Goal: Task Accomplishment & Management: Complete application form

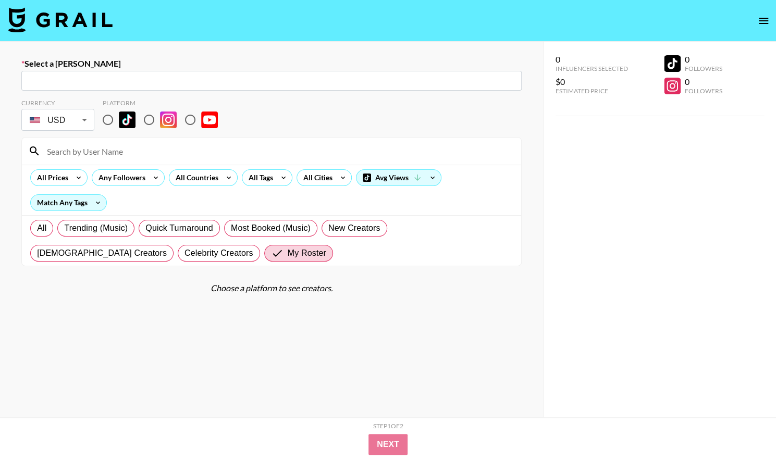
click at [52, 17] on img at bounding box center [60, 19] width 104 height 25
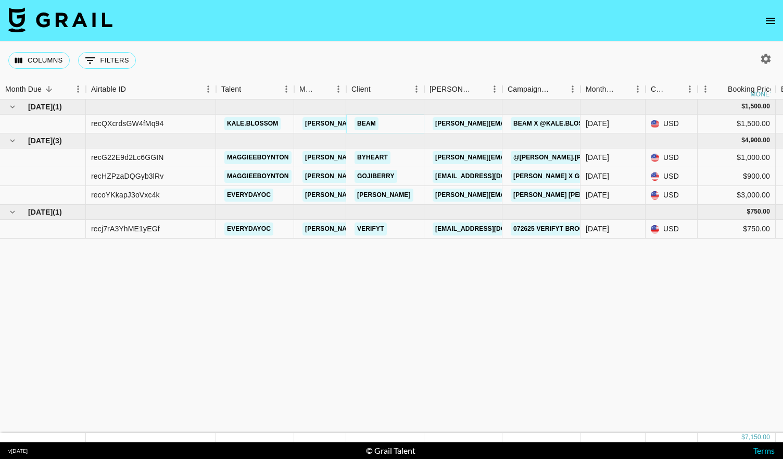
click at [368, 123] on link "Beam" at bounding box center [367, 123] width 24 height 13
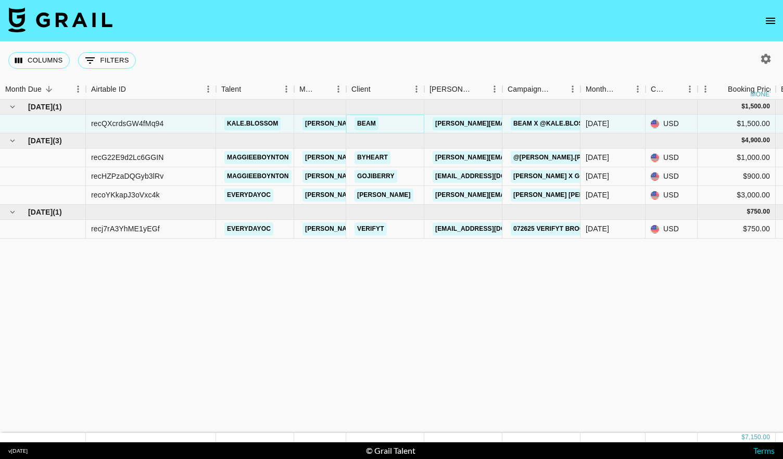
click at [365, 125] on link "Beam" at bounding box center [367, 123] width 24 height 13
click at [367, 122] on link "Beam" at bounding box center [367, 123] width 24 height 13
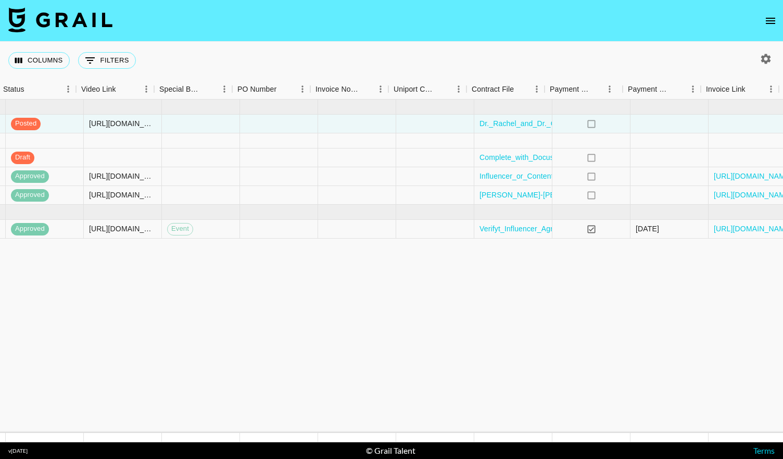
scroll to position [0, 946]
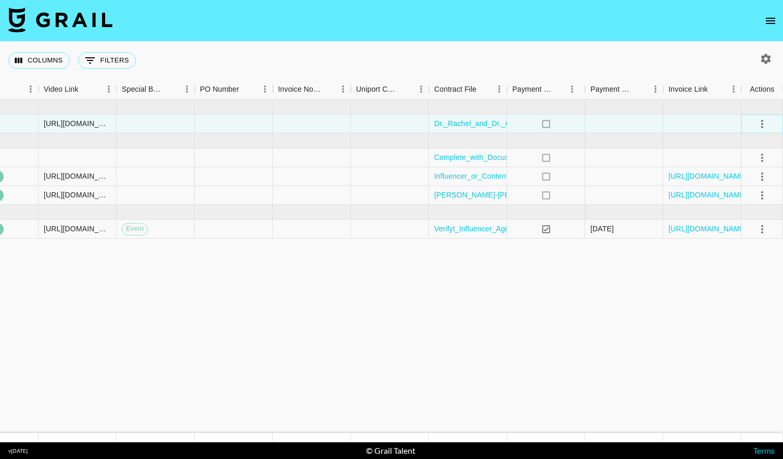
click at [764, 123] on icon "select merge strategy" at bounding box center [762, 124] width 13 height 13
click at [740, 224] on div "Approve" at bounding box center [740, 221] width 32 height 13
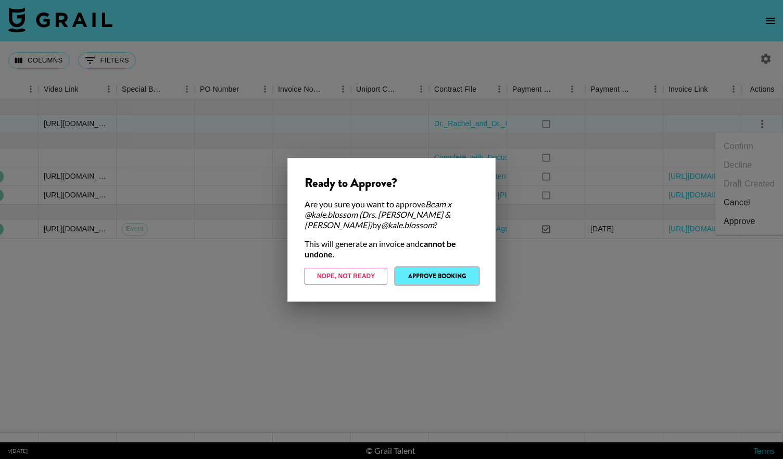
click at [443, 272] on button "Approve Booking" at bounding box center [437, 276] width 83 height 17
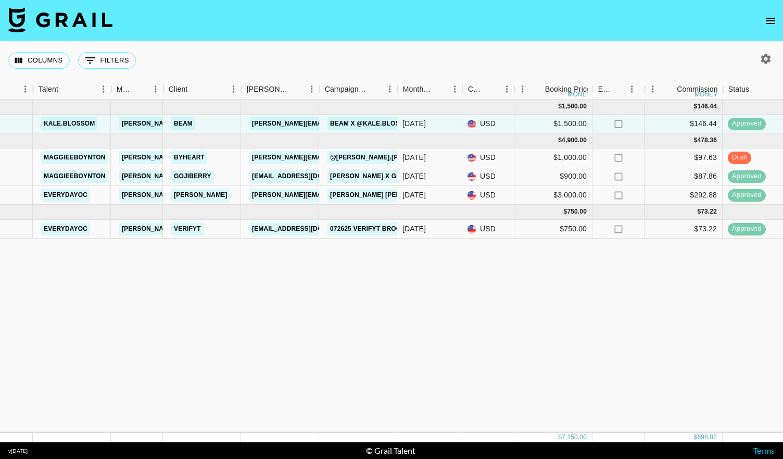
scroll to position [0, 183]
click at [193, 159] on link "ByHeart" at bounding box center [190, 157] width 36 height 13
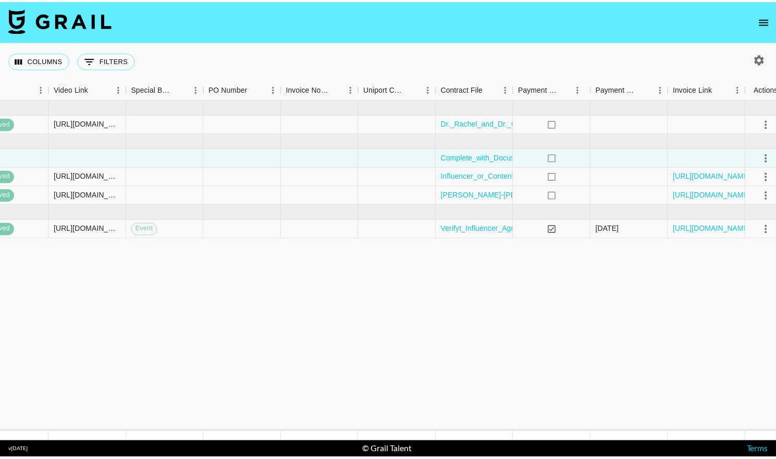
scroll to position [0, 946]
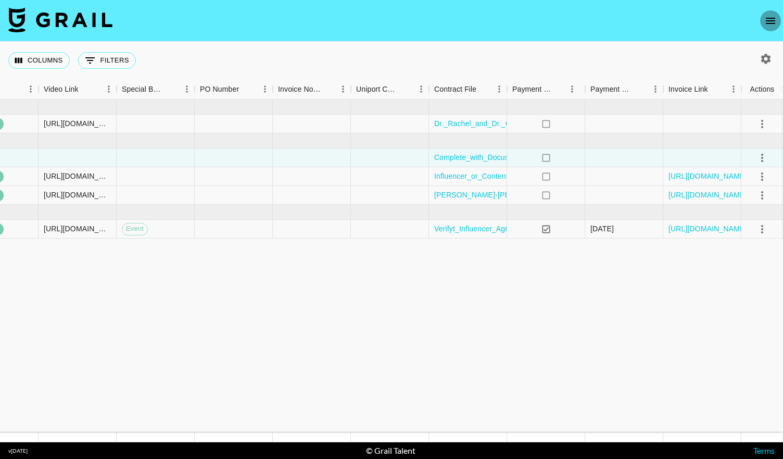
click at [769, 21] on icon "open drawer" at bounding box center [771, 21] width 13 height 13
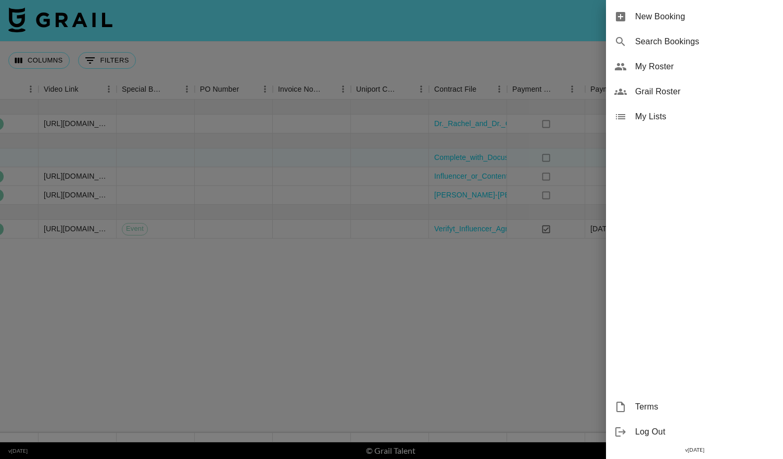
click at [673, 20] on span "New Booking" at bounding box center [706, 16] width 140 height 13
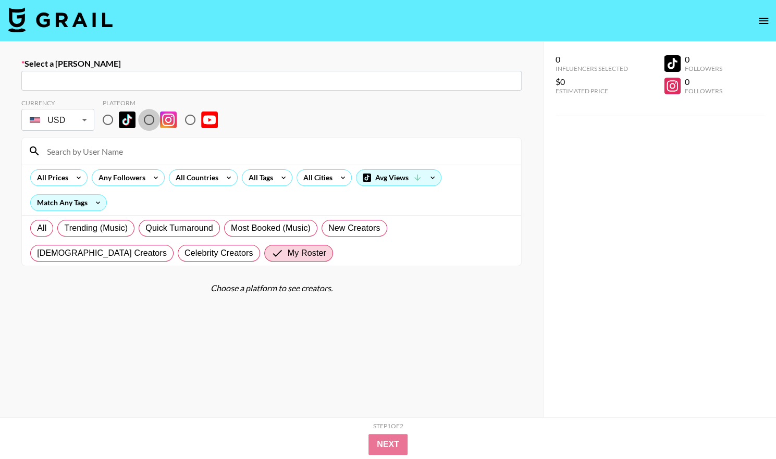
click at [147, 119] on input "radio" at bounding box center [149, 120] width 22 height 22
radio input "true"
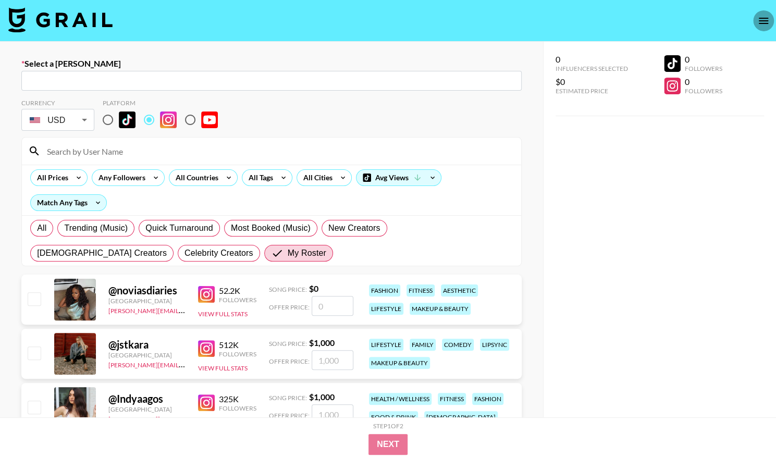
click at [757, 20] on icon "open drawer" at bounding box center [763, 21] width 13 height 13
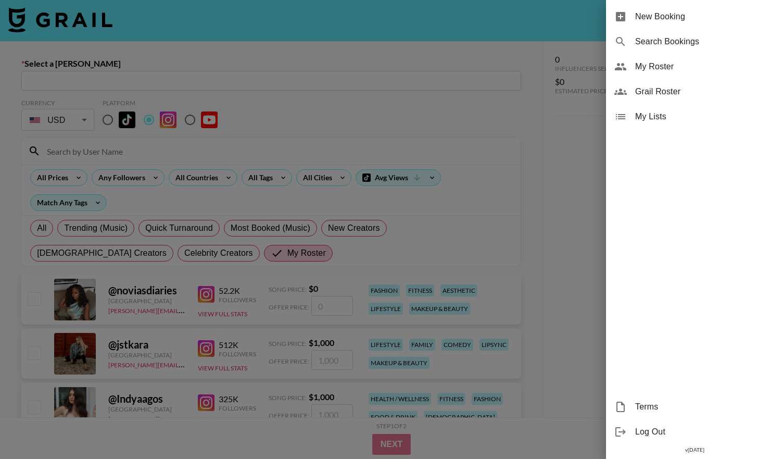
click at [668, 69] on span "My Roster" at bounding box center [706, 66] width 140 height 13
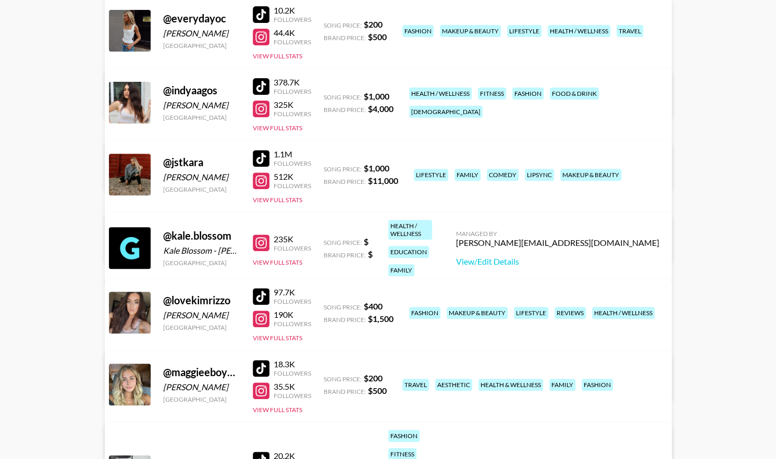
scroll to position [165, 0]
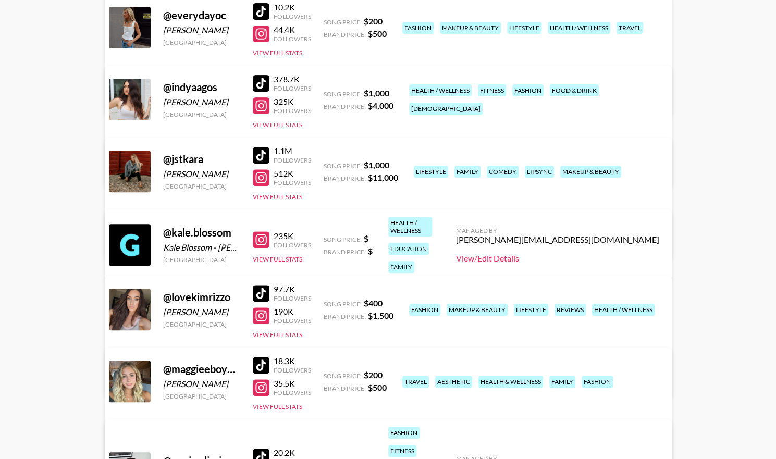
click at [568, 253] on link "View/Edit Details" at bounding box center [557, 258] width 203 height 10
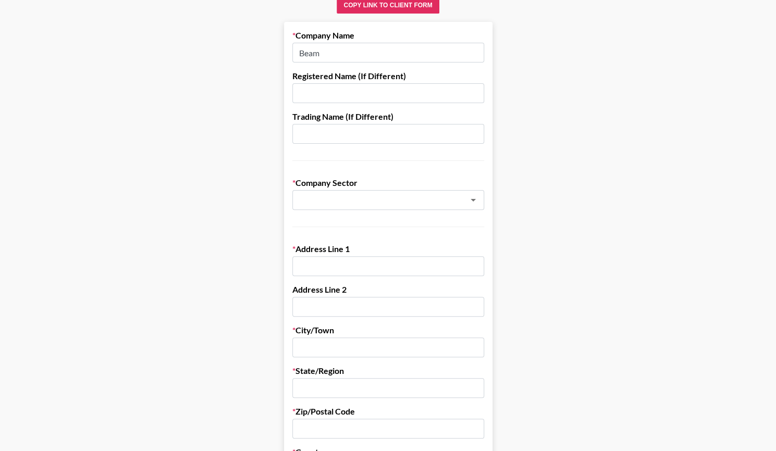
scroll to position [88, 0]
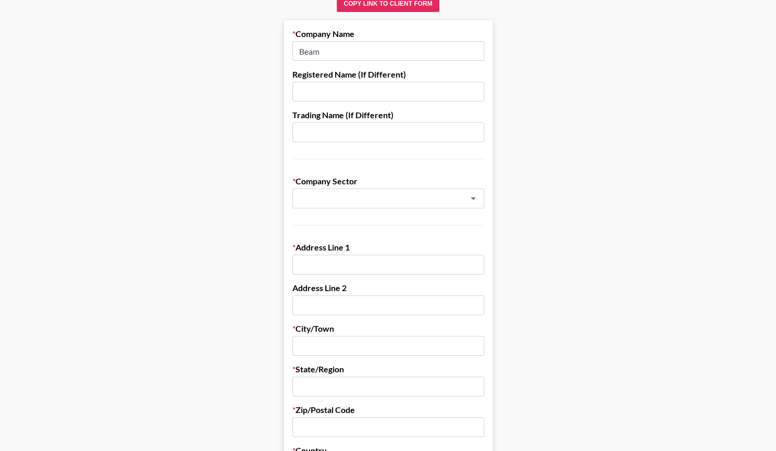
click at [422, 195] on input "text" at bounding box center [374, 199] width 152 height 12
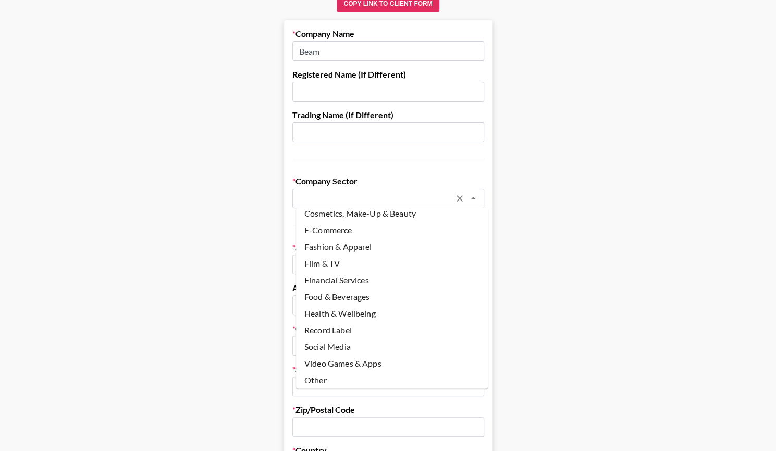
scroll to position [58, 0]
click at [363, 309] on li "Health & Wellbeing" at bounding box center [392, 313] width 192 height 17
type input "Health & Wellbeing"
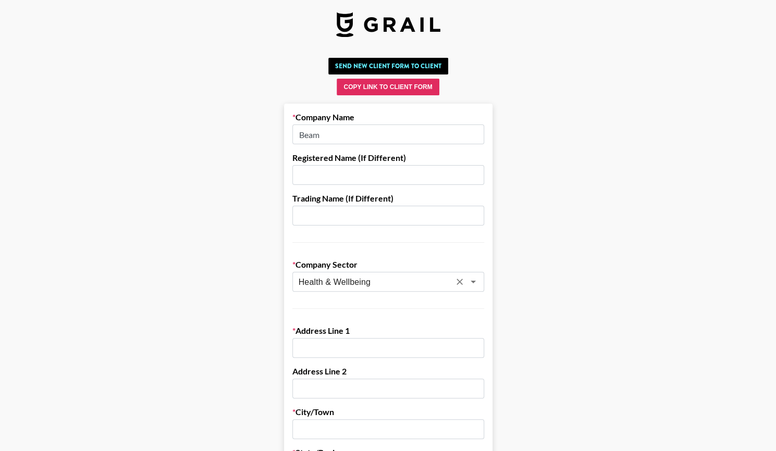
scroll to position [4, 5]
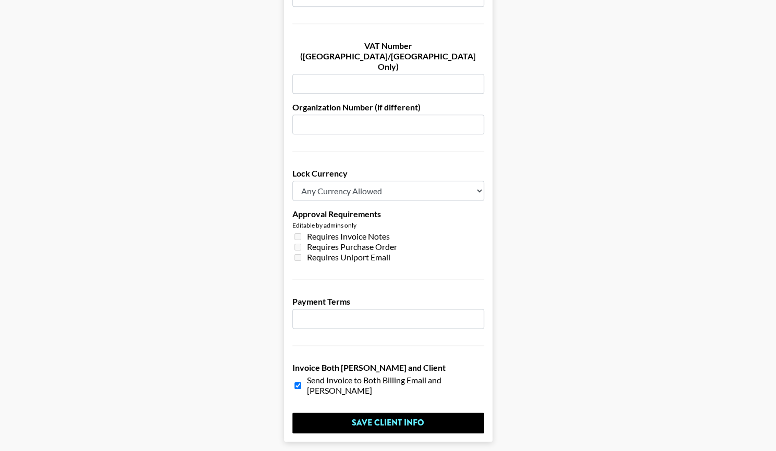
scroll to position [691, 0]
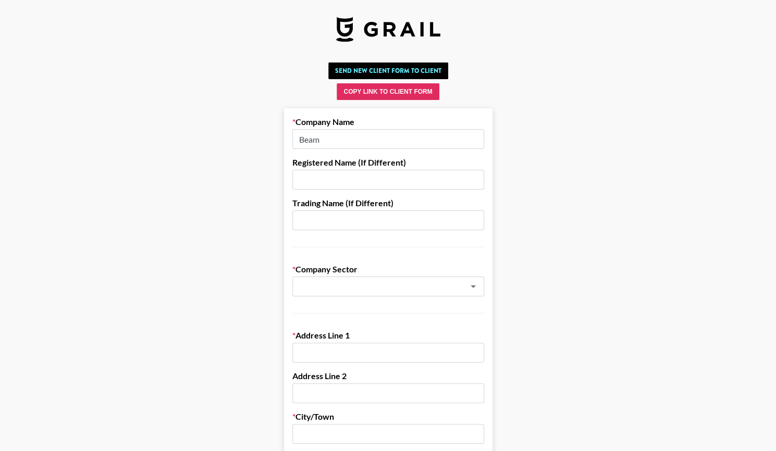
click at [337, 178] on input "text" at bounding box center [388, 180] width 192 height 20
paste input "Beam Organics Inc"
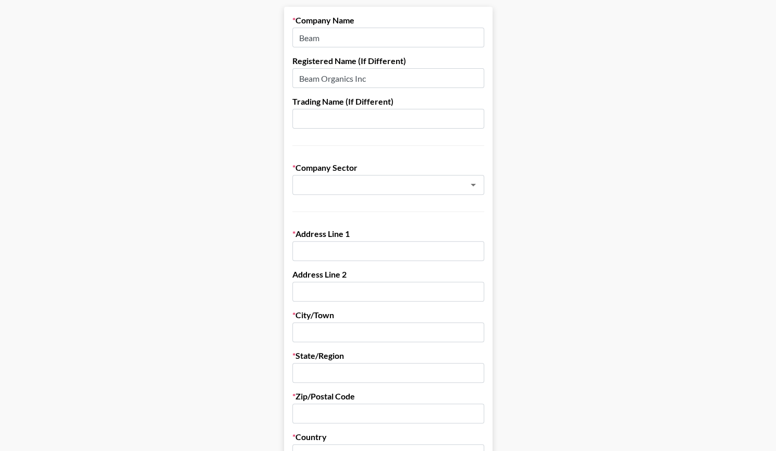
scroll to position [102, 0]
type input "Beam Organics Inc"
click at [337, 179] on input "text" at bounding box center [374, 185] width 152 height 12
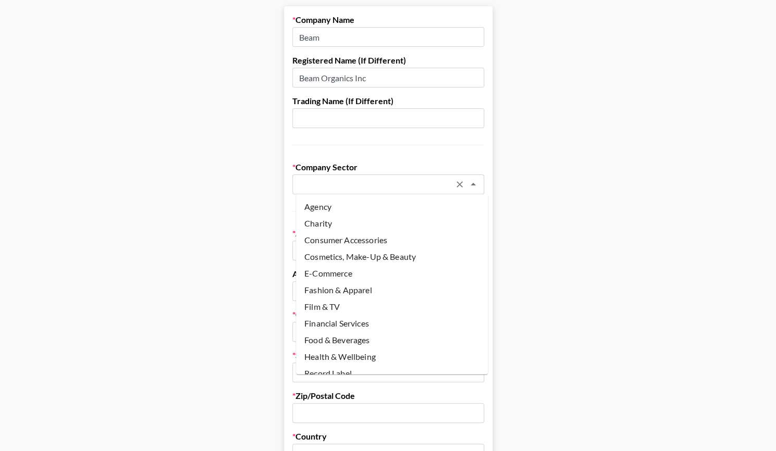
click at [346, 359] on li "Health & Wellbeing" at bounding box center [392, 356] width 192 height 17
type input "Health & Wellbeing"
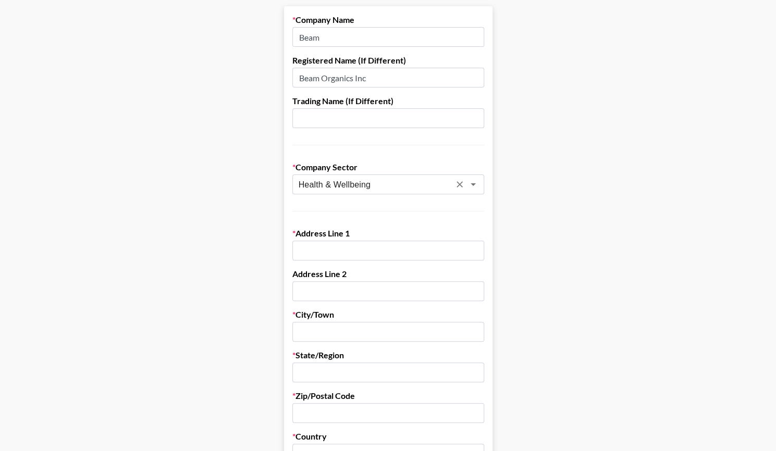
click at [327, 241] on input "text" at bounding box center [388, 251] width 192 height 20
paste input "92 reservoir Park Drive"
click at [317, 252] on input "92 reservoir Park Drive" at bounding box center [388, 251] width 192 height 20
type input "92 Reservoir Park Drive"
click at [318, 328] on input "text" at bounding box center [388, 332] width 192 height 20
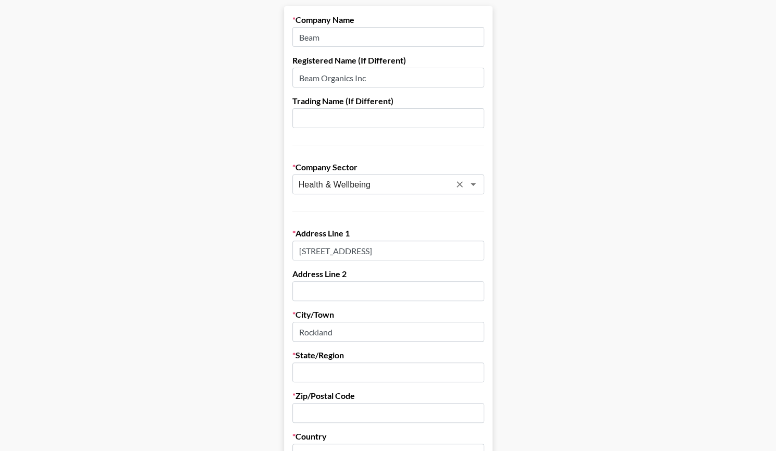
type input "Rockland"
type input "MA"
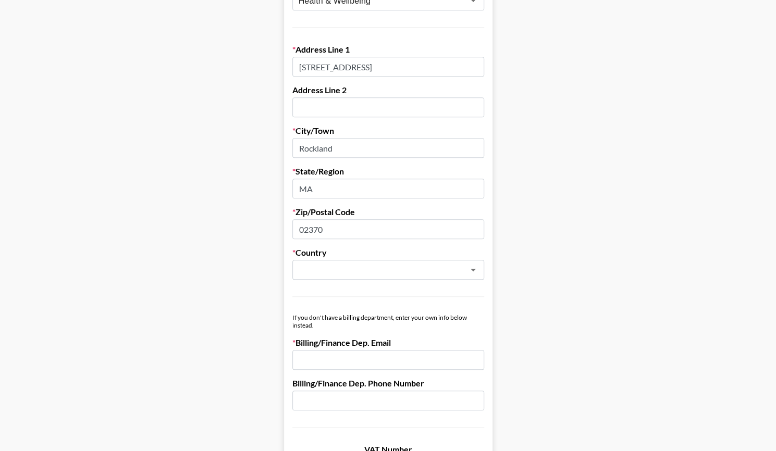
scroll to position [287, 0]
click at [458, 268] on icon "Clear" at bounding box center [459, 269] width 10 height 10
type input "02370"
click at [479, 269] on icon "Open" at bounding box center [473, 269] width 13 height 13
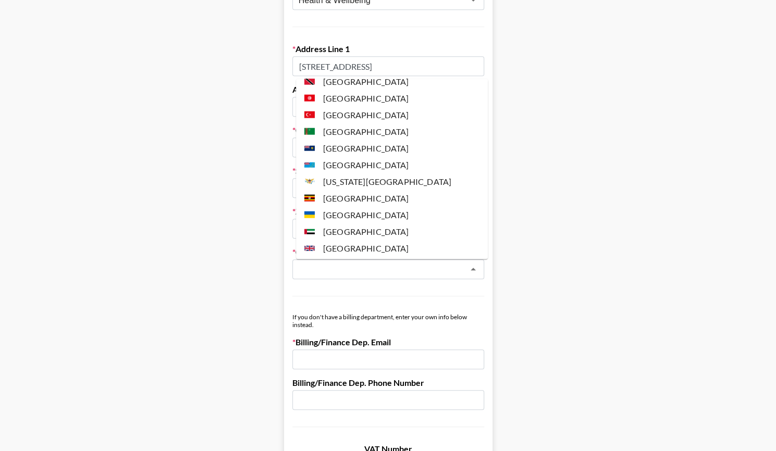
scroll to position [3823, 0]
click at [379, 272] on li "[GEOGRAPHIC_DATA]" at bounding box center [392, 280] width 192 height 17
type input "[GEOGRAPHIC_DATA]"
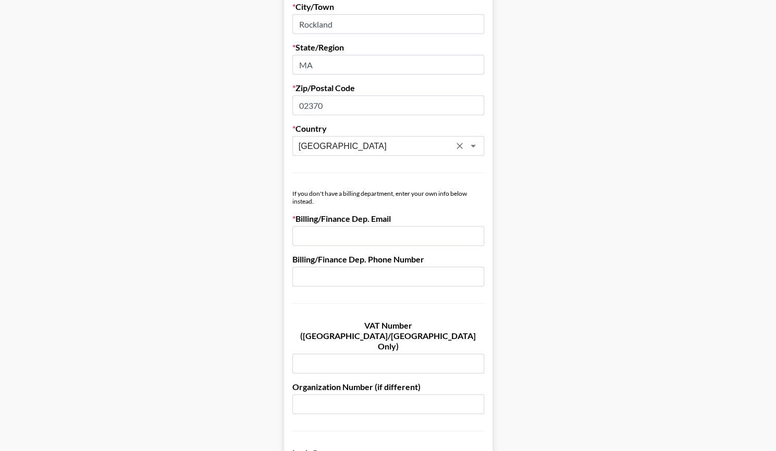
scroll to position [423, 0]
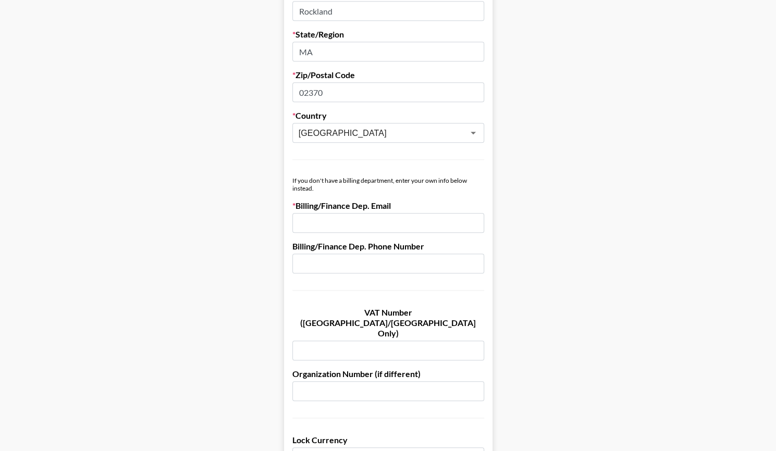
click at [365, 217] on input "email" at bounding box center [388, 223] width 192 height 20
paste input "billing@beamtlc.com"
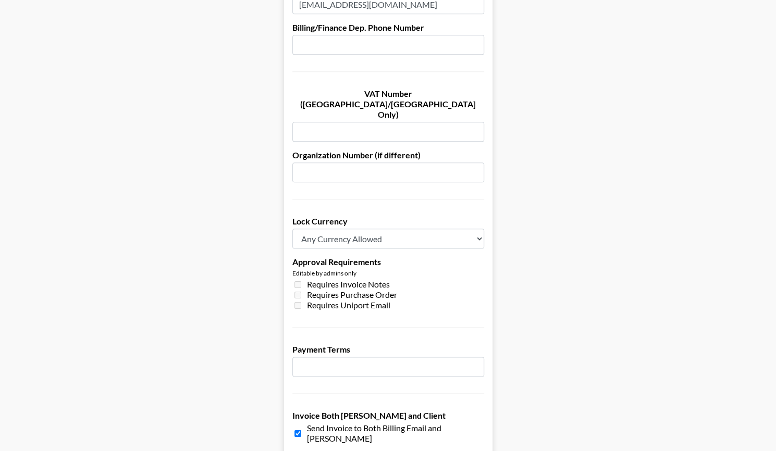
scroll to position [644, 0]
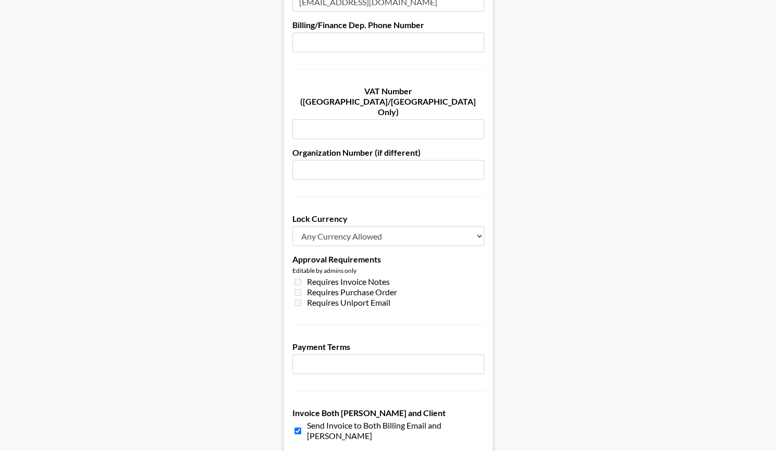
type input "billing@beamtlc.com"
click at [365, 226] on select "Any Currency Allowed USD GBP EUR CAD AUD" at bounding box center [388, 236] width 192 height 20
select select "USD"
click at [296, 226] on select "Any Currency Allowed USD GBP EUR CAD AUD" at bounding box center [388, 236] width 192 height 20
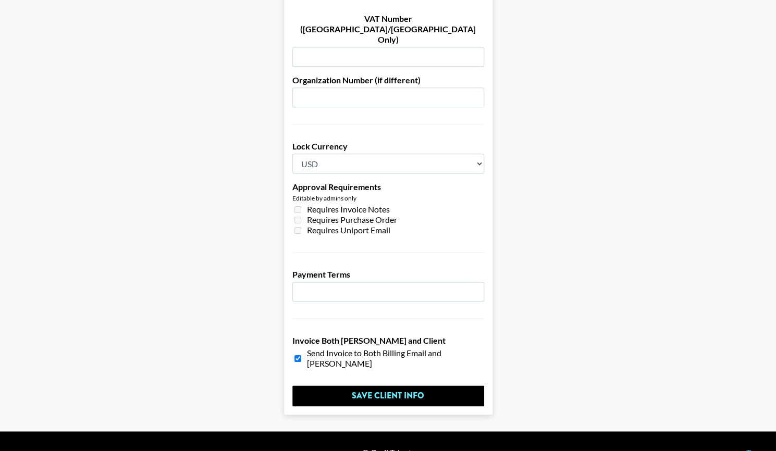
click at [300, 350] on input "checkbox" at bounding box center [297, 359] width 7 height 18
checkbox input "false"
click at [334, 282] on input "number" at bounding box center [388, 292] width 192 height 20
type input "5"
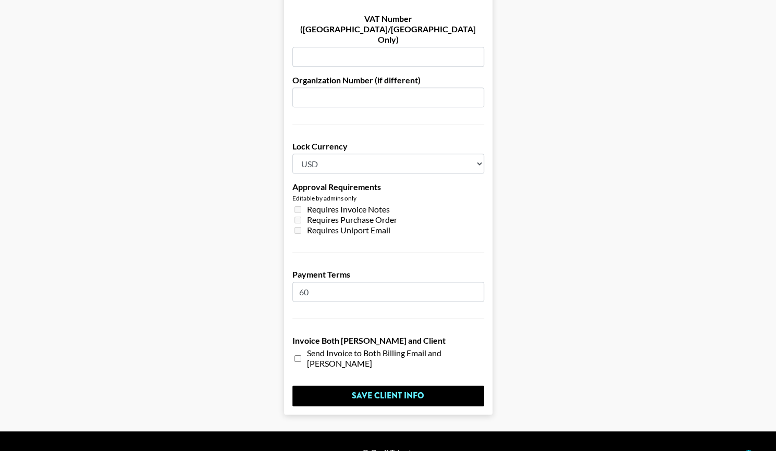
type input "60"
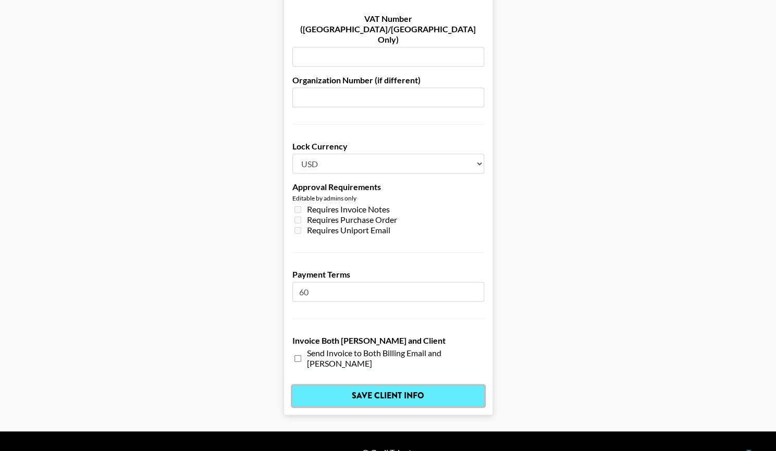
click at [417, 385] on input "Save Client Info" at bounding box center [388, 395] width 192 height 21
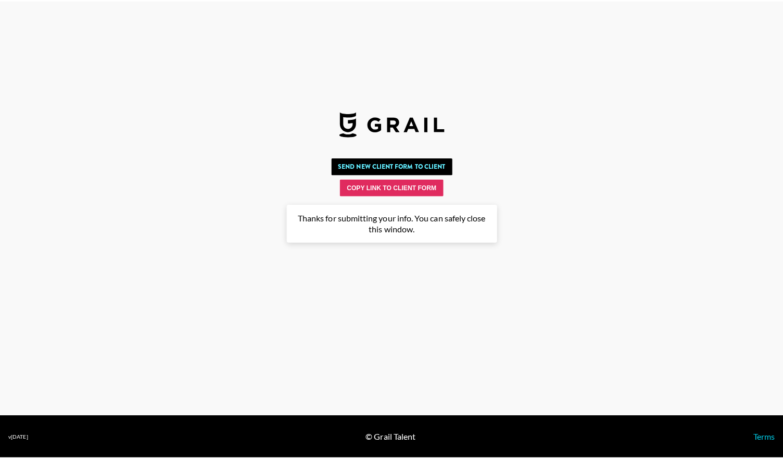
scroll to position [0, 0]
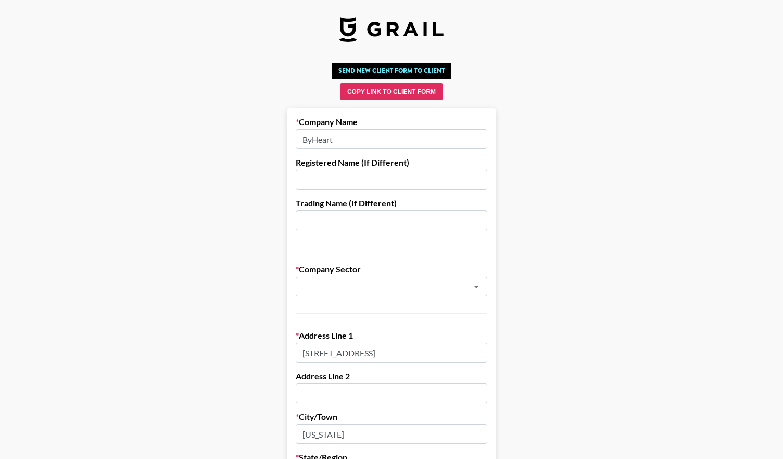
type input "Food & Beverages"
type input "[GEOGRAPHIC_DATA]"
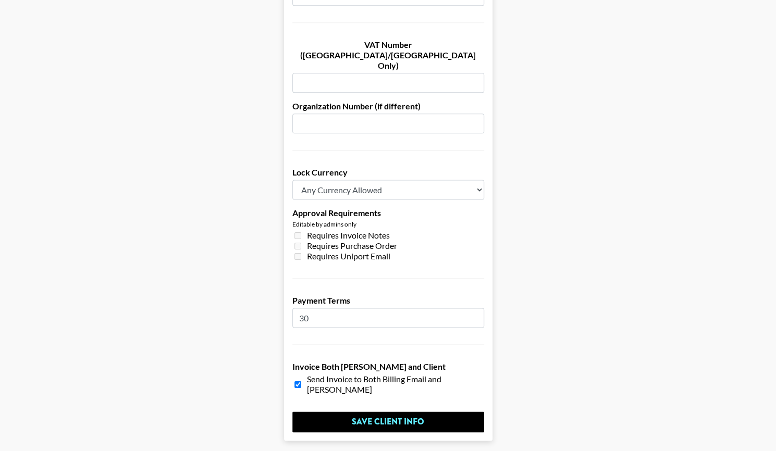
scroll to position [741, 0]
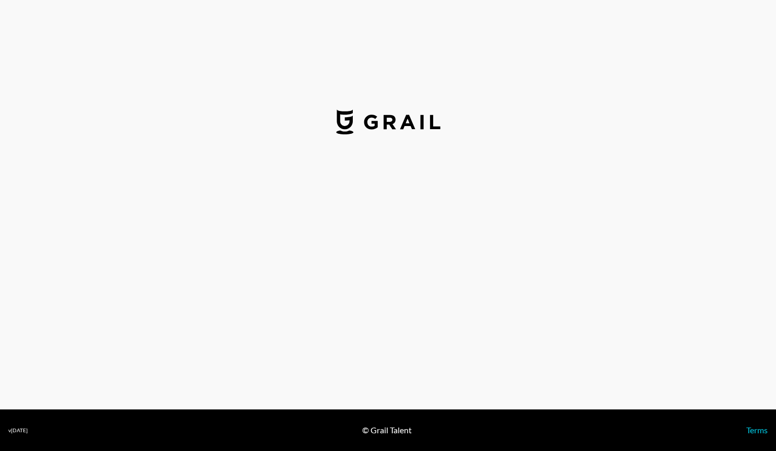
select select "USD"
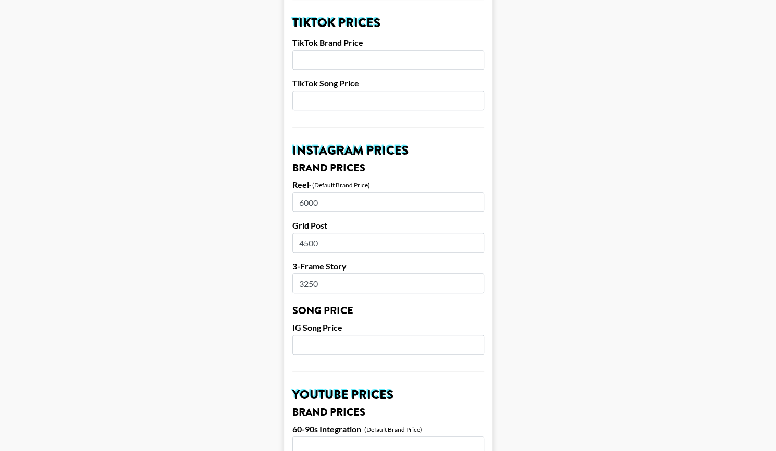
scroll to position [392, 0]
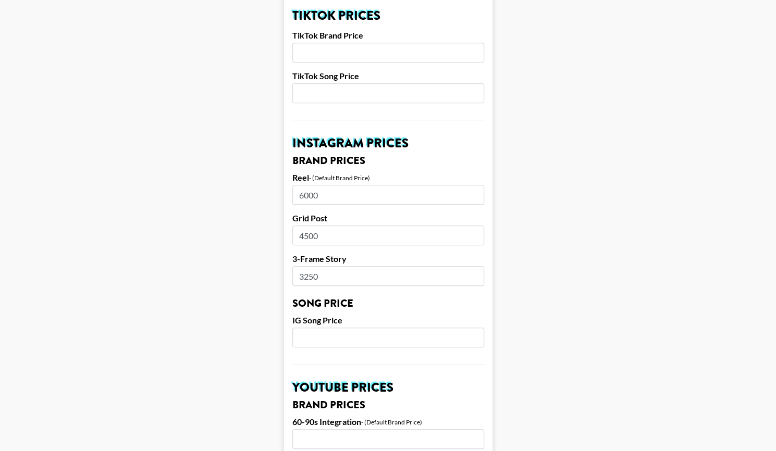
click at [326, 328] on input "number" at bounding box center [388, 338] width 192 height 20
type input "200"
click at [325, 83] on input "number" at bounding box center [388, 93] width 192 height 20
type input "200"
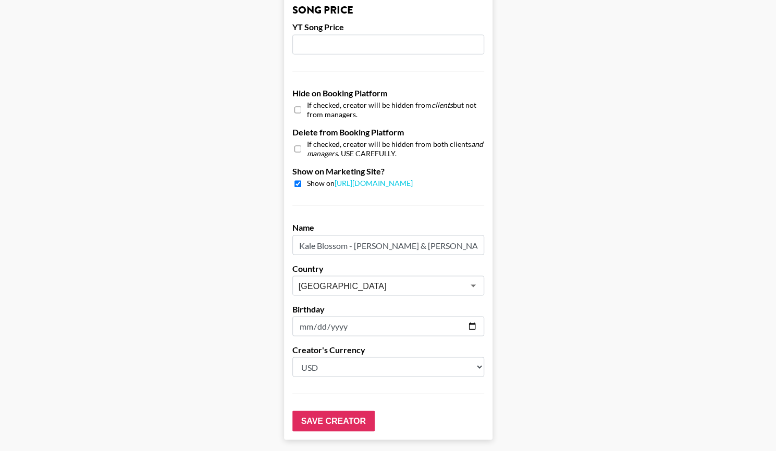
scroll to position [930, 0]
click at [326, 410] on input "Save Creator" at bounding box center [333, 420] width 82 height 21
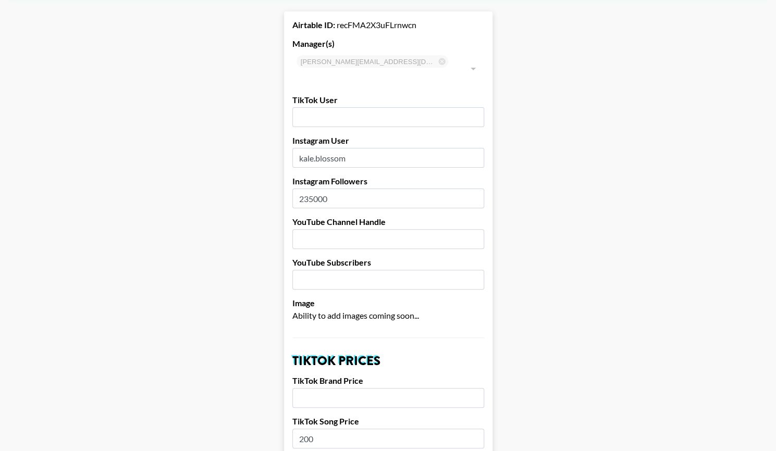
scroll to position [0, 0]
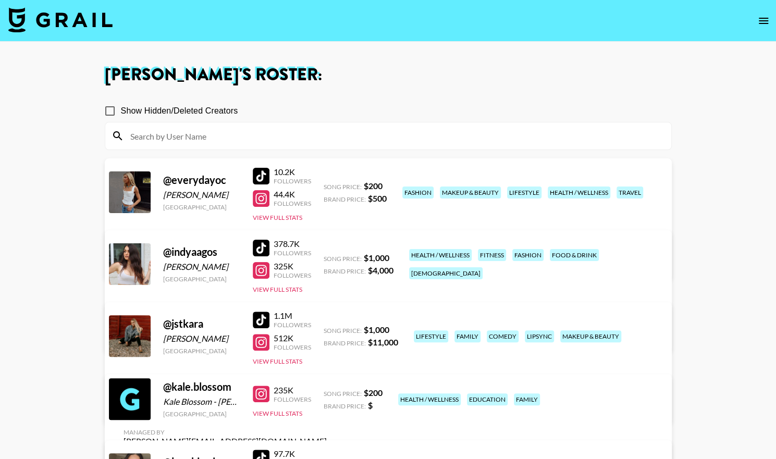
click at [765, 17] on icon "open drawer" at bounding box center [763, 21] width 13 height 13
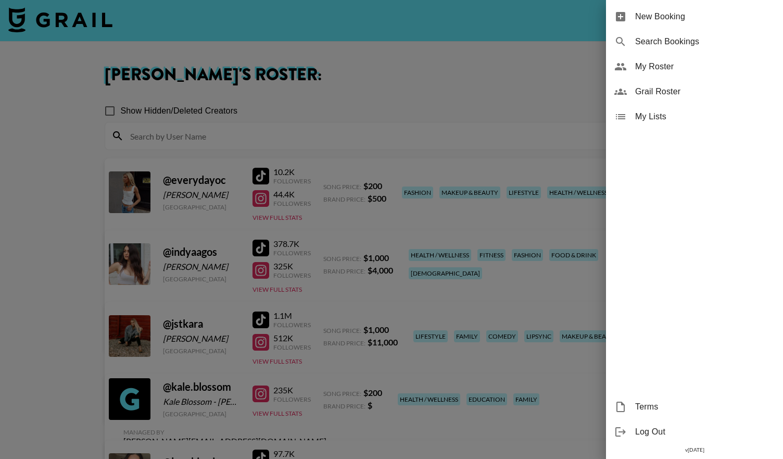
click at [710, 19] on span "New Booking" at bounding box center [706, 16] width 140 height 13
